Goal: Book appointment/travel/reservation

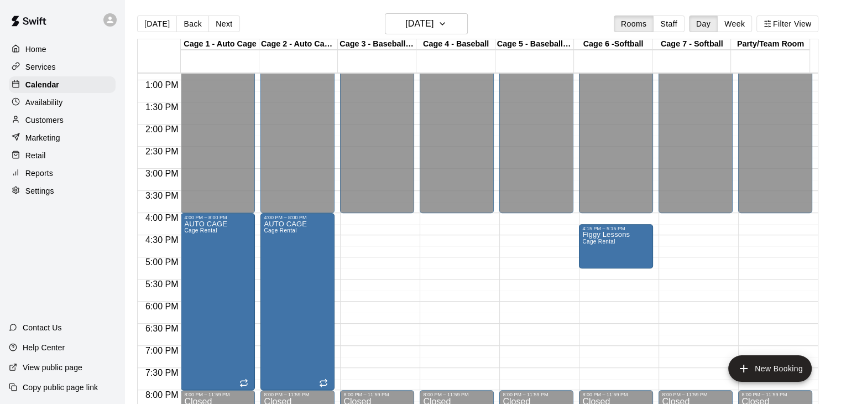
scroll to position [553, 0]
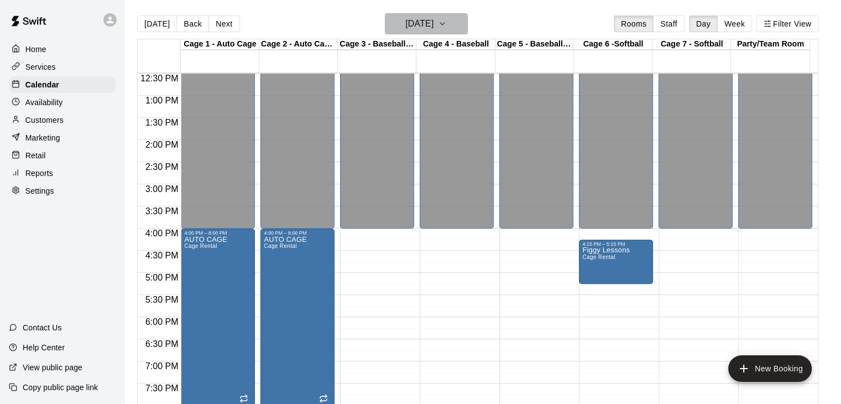
click at [425, 22] on h6 "Friday Sep 26" at bounding box center [419, 23] width 28 height 15
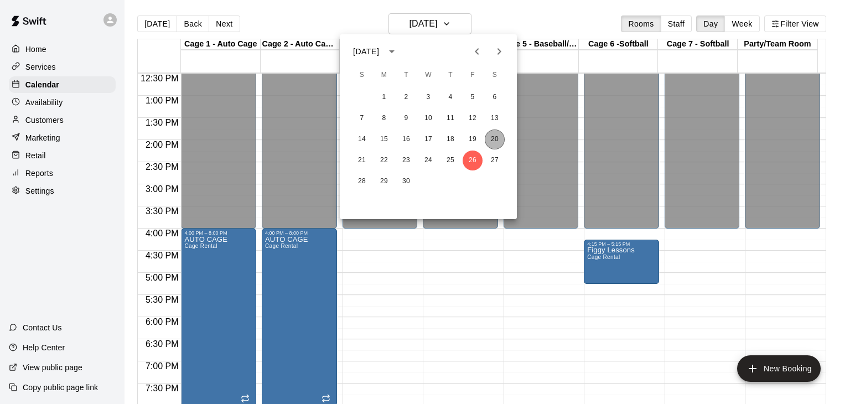
click at [489, 140] on button "20" at bounding box center [495, 139] width 20 height 20
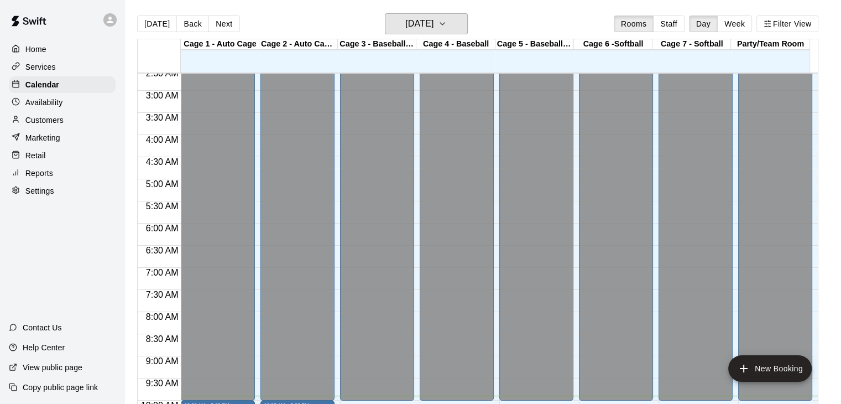
scroll to position [0, 0]
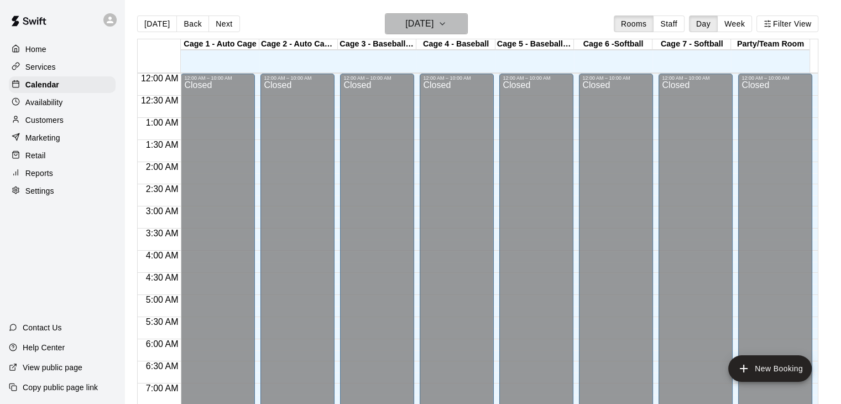
click at [457, 30] on button "[DATE]" at bounding box center [426, 23] width 83 height 21
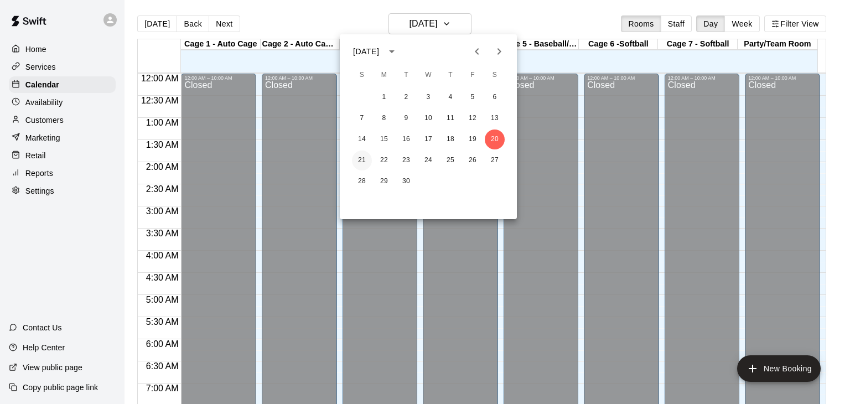
click at [360, 156] on button "21" at bounding box center [362, 160] width 20 height 20
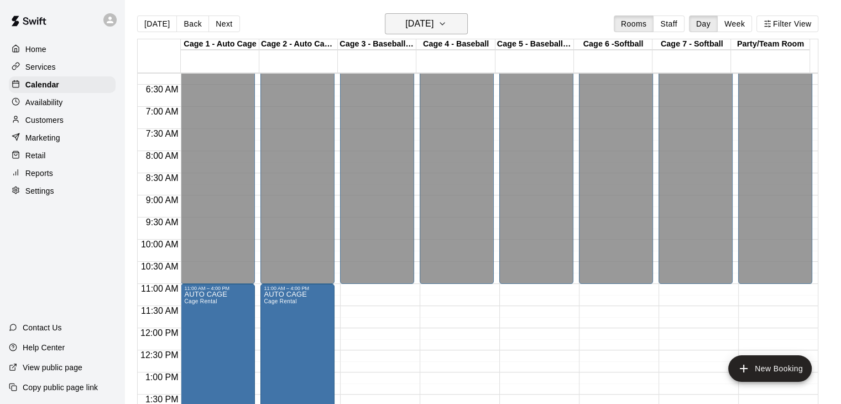
scroll to position [277, 0]
click at [449, 13] on button "Sunday Sep 21" at bounding box center [426, 23] width 83 height 21
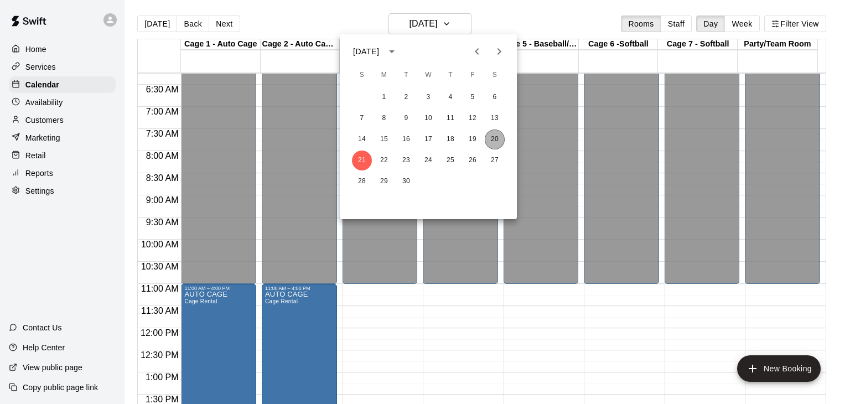
click at [499, 143] on button "20" at bounding box center [495, 139] width 20 height 20
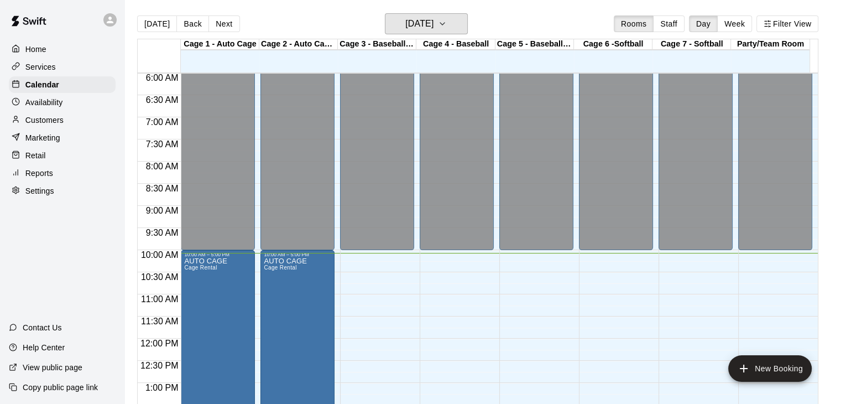
scroll to position [332, 0]
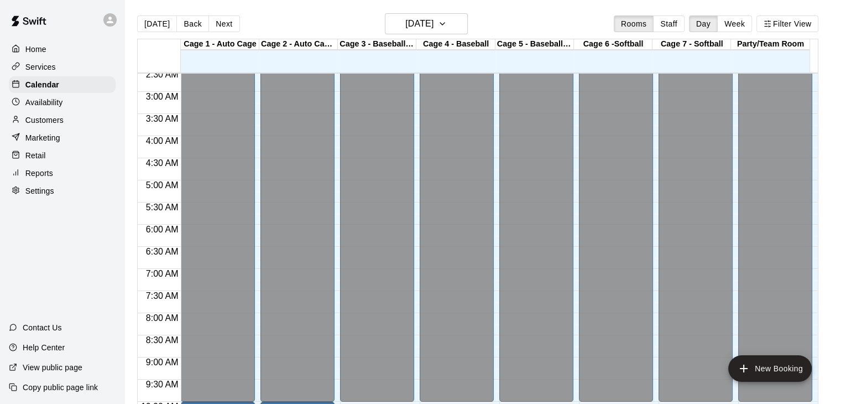
scroll to position [336, 0]
